Goal: Transaction & Acquisition: Download file/media

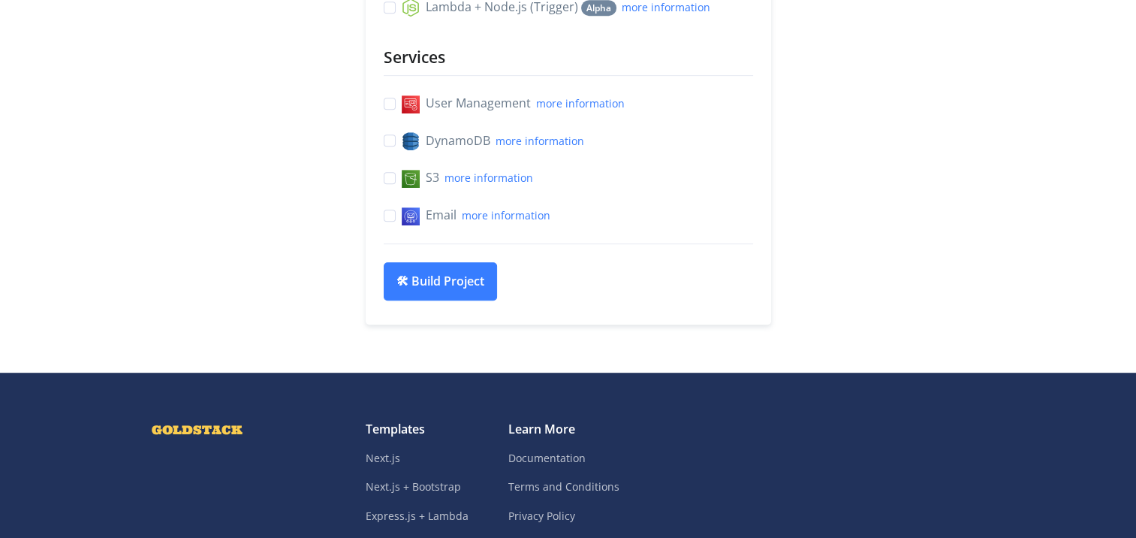
scroll to position [751, 0]
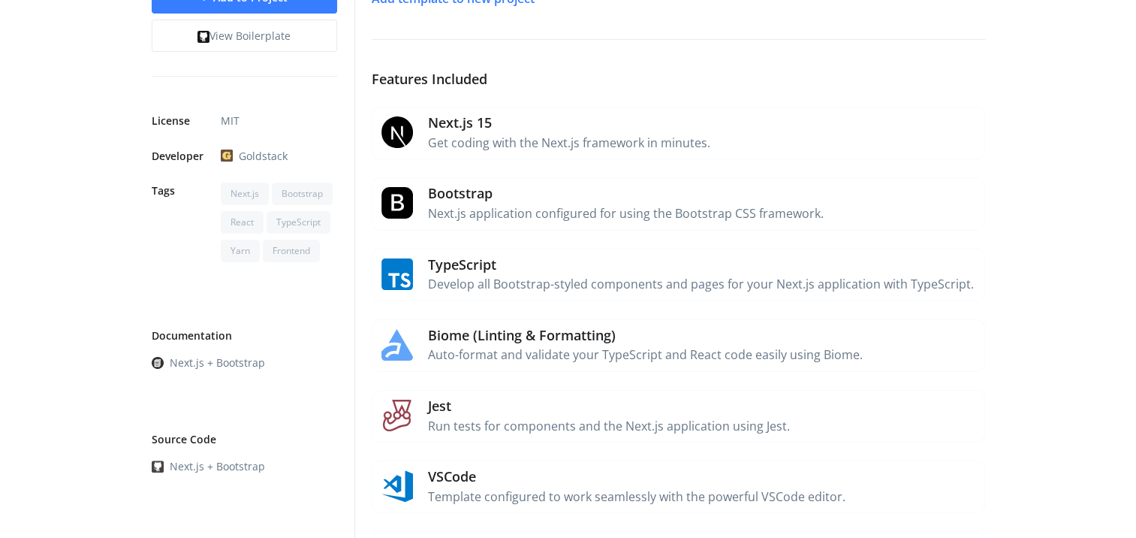
scroll to position [125, 0]
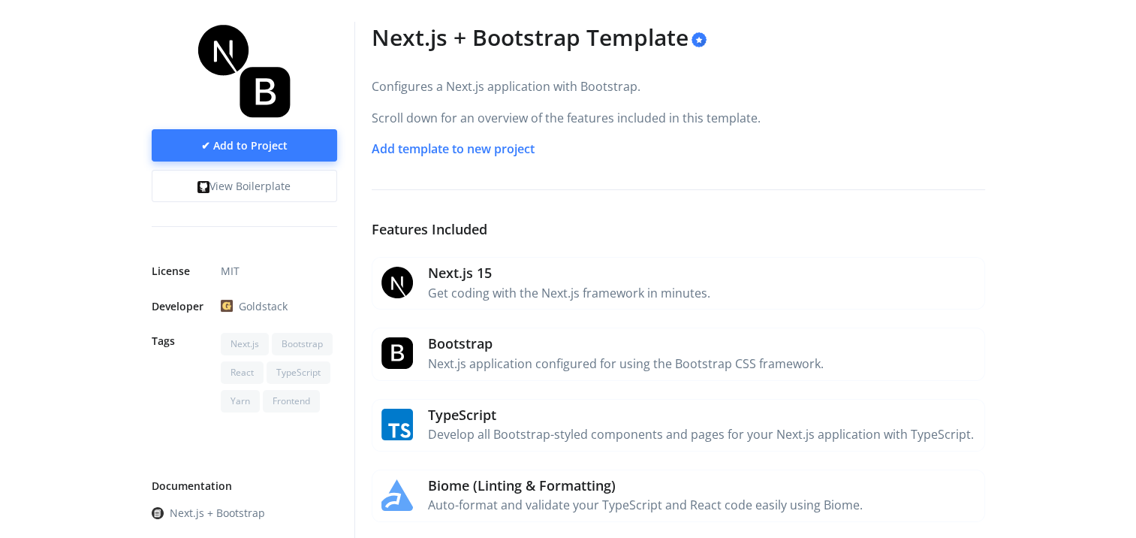
click at [261, 152] on link "✔ Add to Project" at bounding box center [244, 145] width 185 height 32
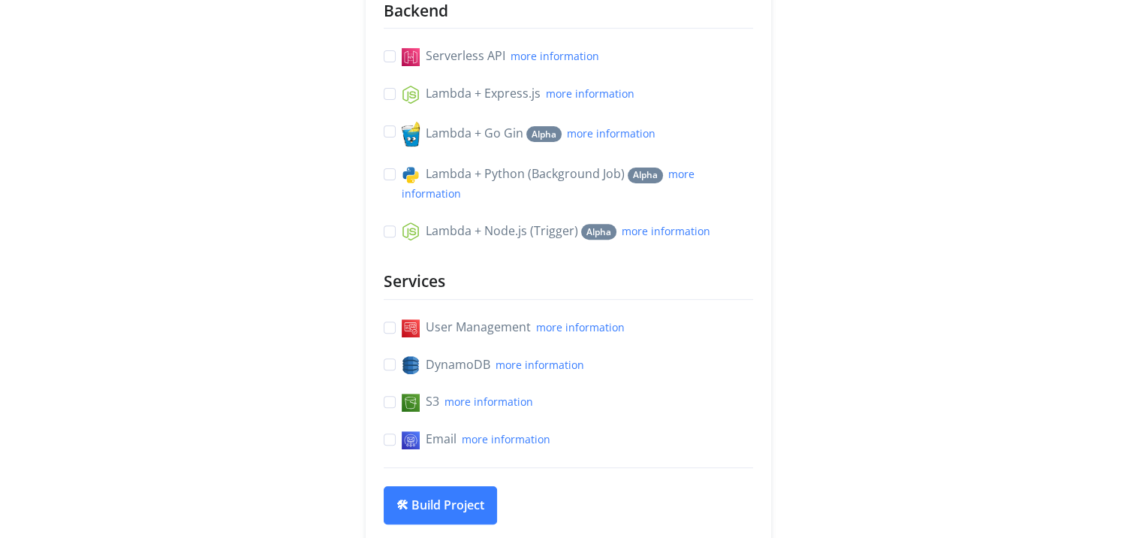
scroll to position [751, 0]
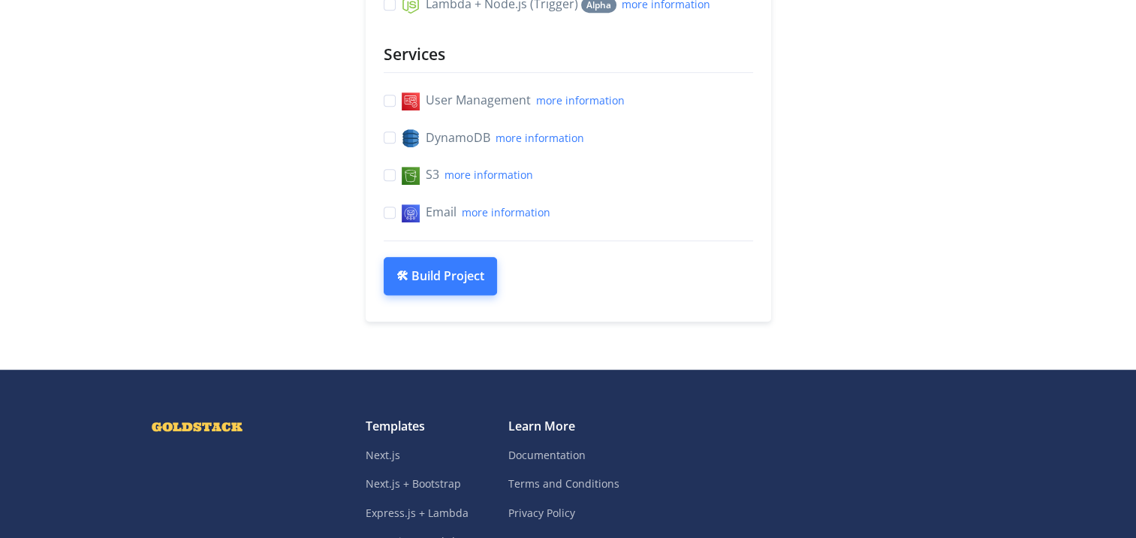
click at [469, 296] on button "🛠 Build Project" at bounding box center [440, 276] width 113 height 39
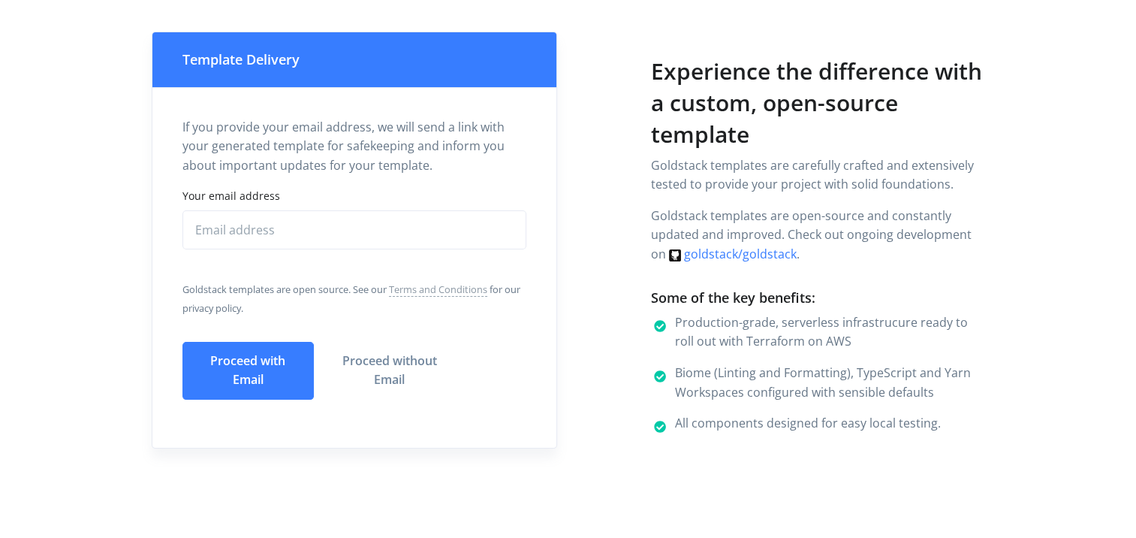
scroll to position [125, 0]
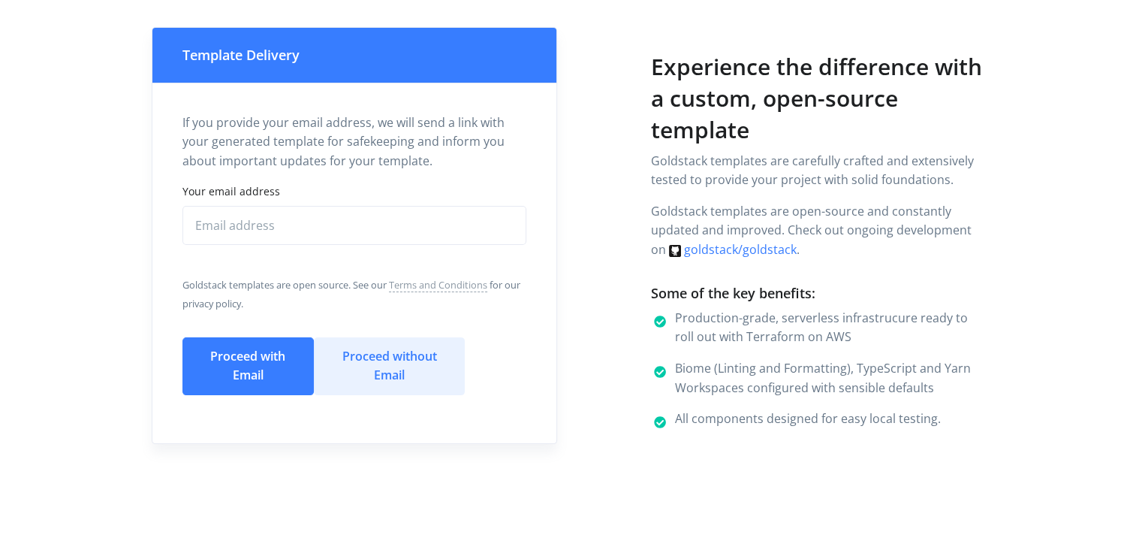
click at [378, 360] on button "Proceed without Email" at bounding box center [389, 366] width 151 height 58
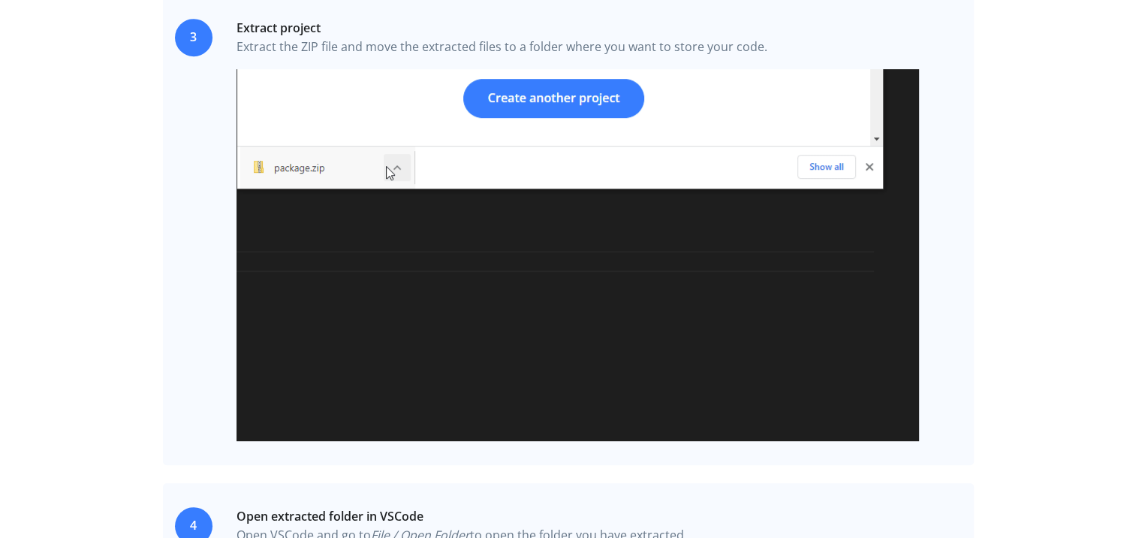
scroll to position [501, 0]
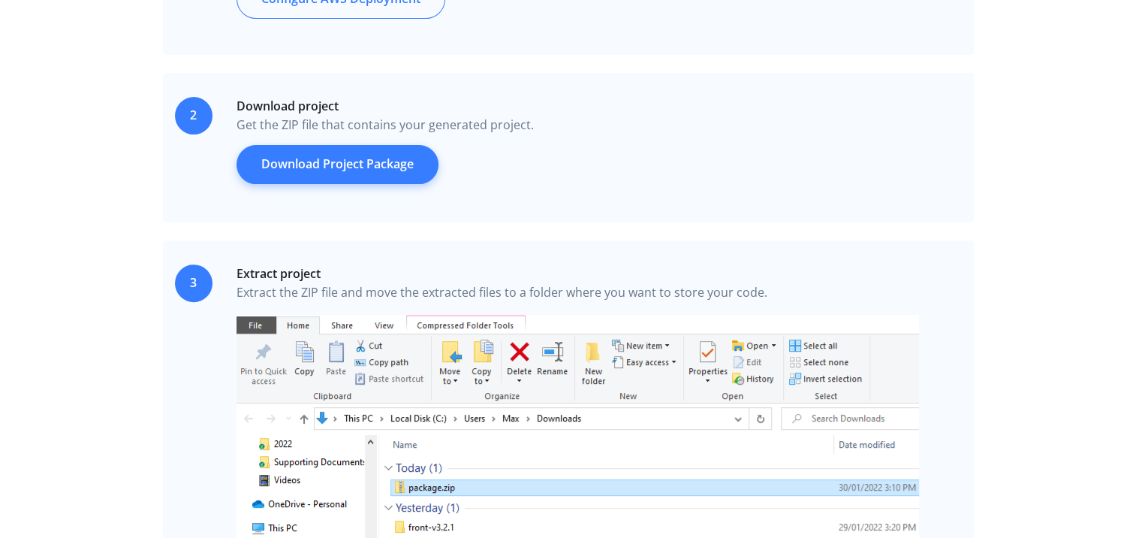
click at [351, 162] on link "Download Project Package" at bounding box center [338, 164] width 202 height 39
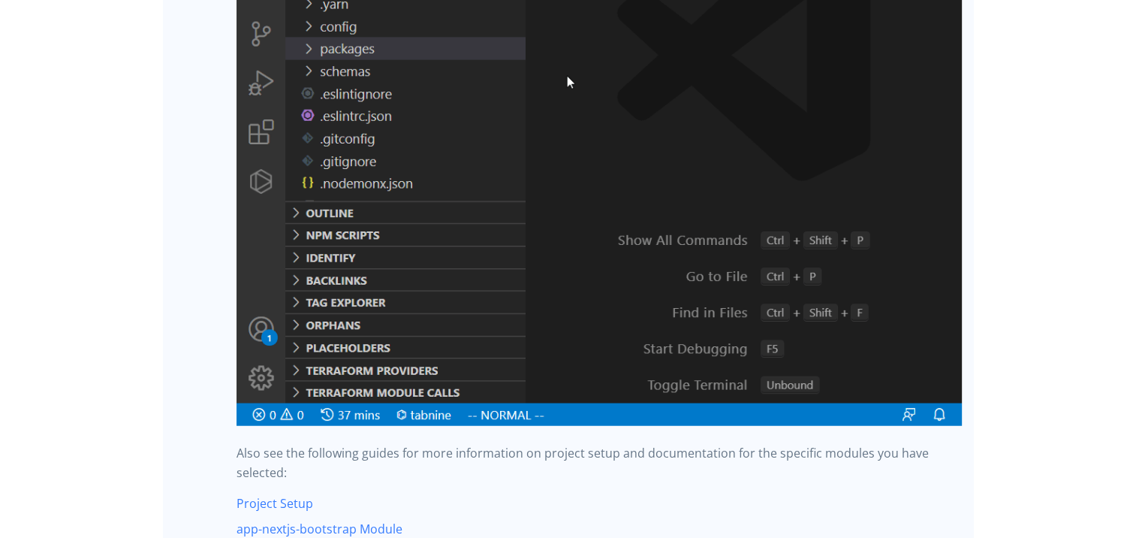
scroll to position [4130, 0]
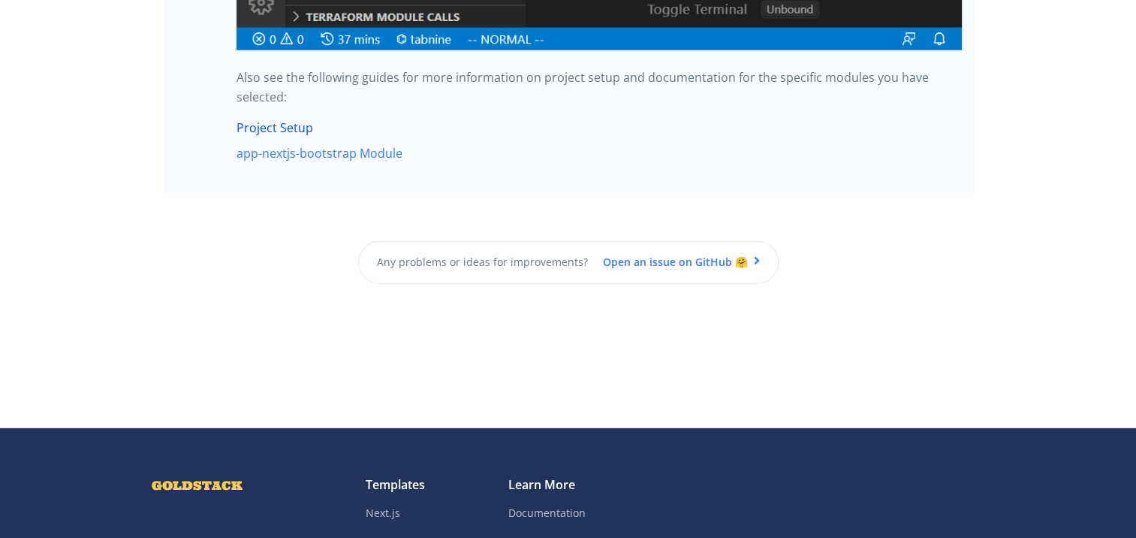
click at [302, 131] on link "Project Setup" at bounding box center [275, 127] width 77 height 17
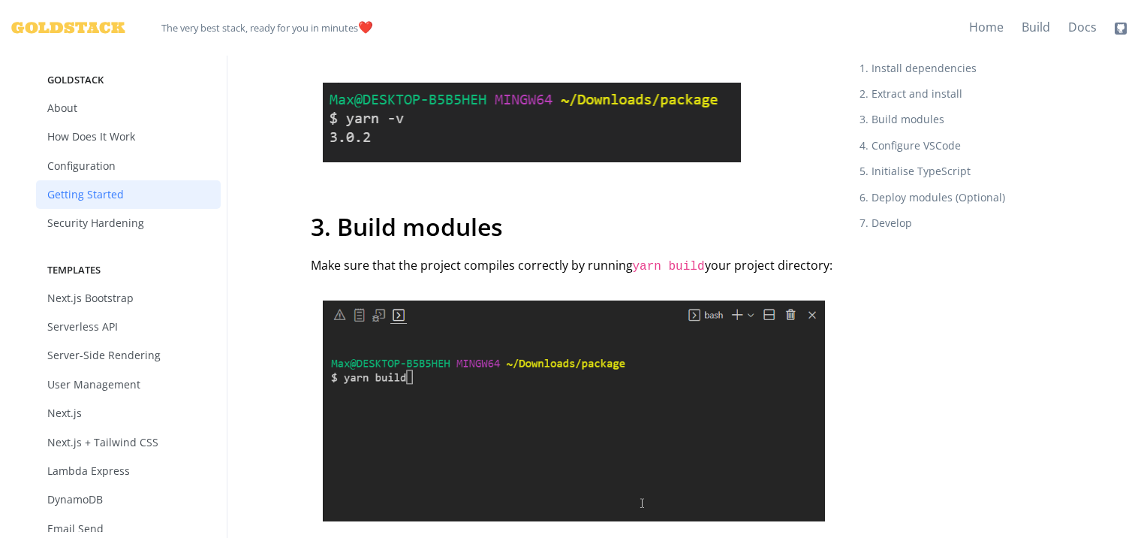
scroll to position [1251, 0]
